Goal: Check status

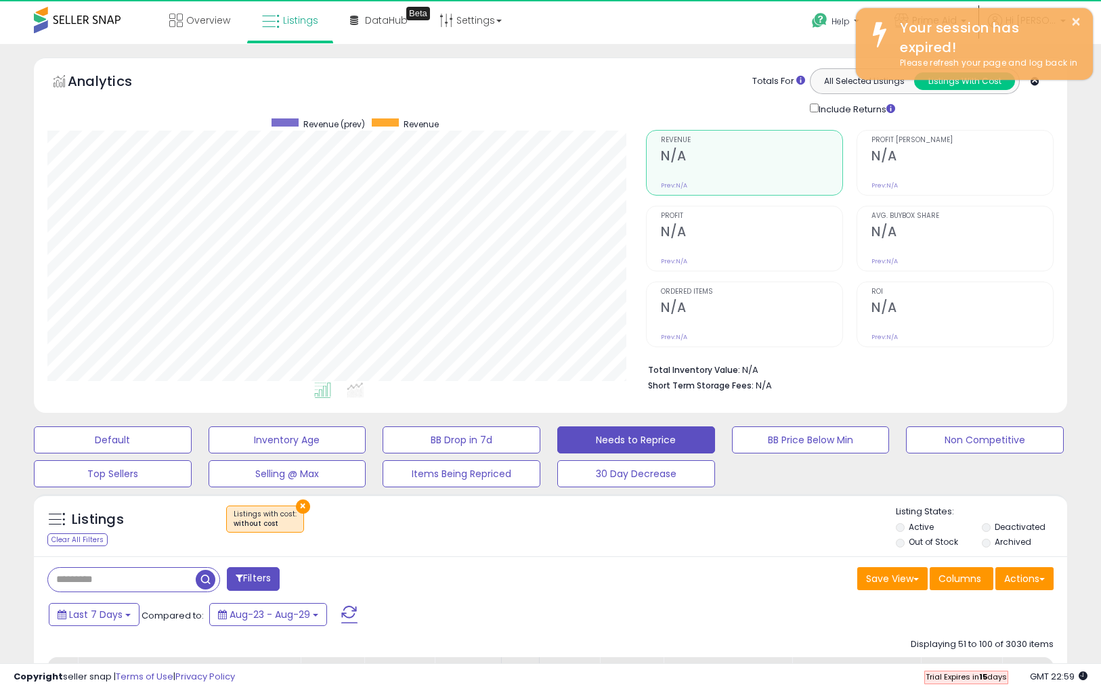
select select "**"
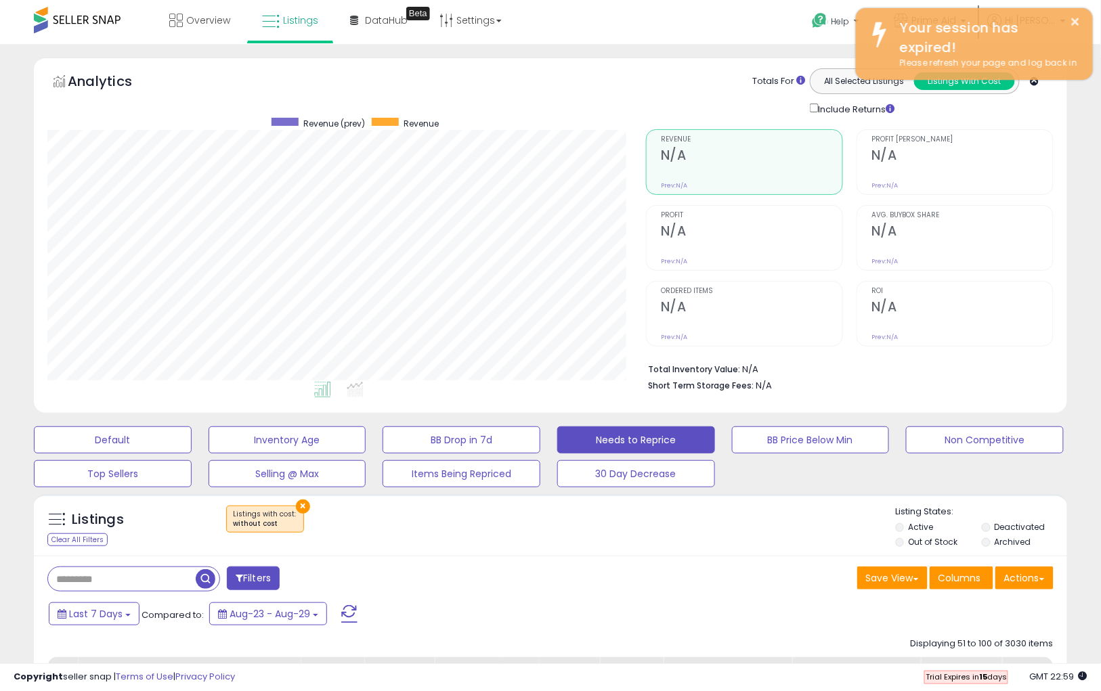
scroll to position [278, 599]
